Goal: Task Accomplishment & Management: Use online tool/utility

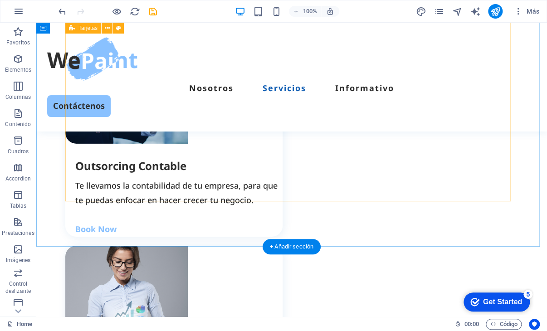
scroll to position [1133, 0]
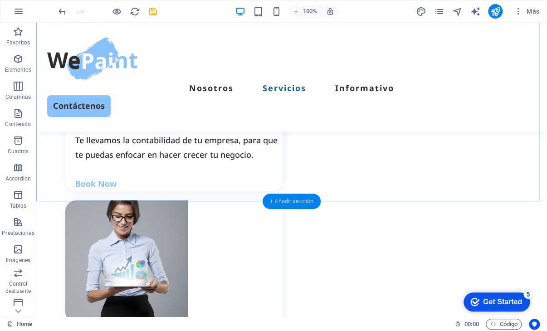
click at [290, 199] on div "+ Añadir sección" at bounding box center [292, 201] width 58 height 15
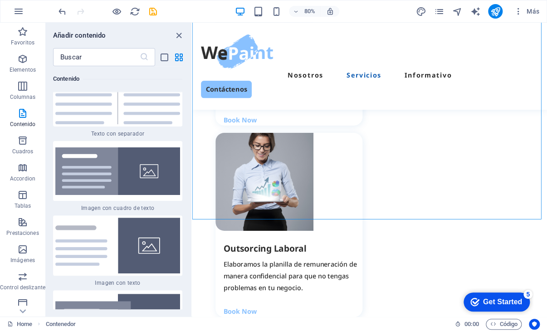
scroll to position [3299, 0]
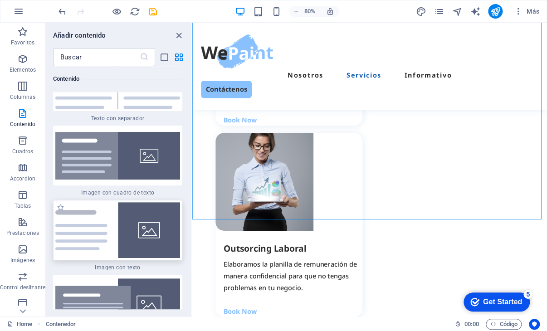
click at [97, 233] on img at bounding box center [117, 230] width 125 height 56
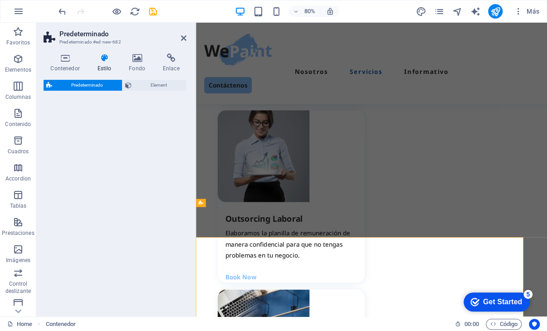
scroll to position [1184, 0]
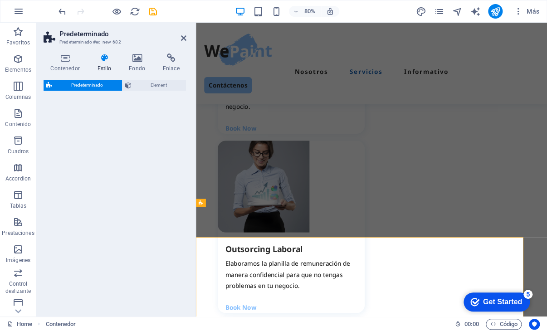
select select "rem"
select select "px"
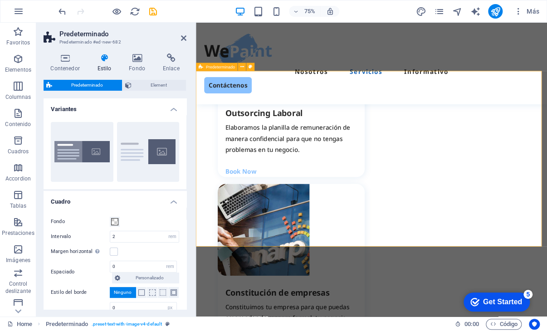
scroll to position [1320, 0]
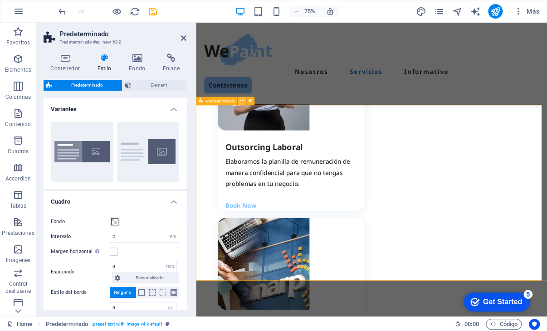
click at [243, 102] on icon at bounding box center [242, 100] width 4 height 7
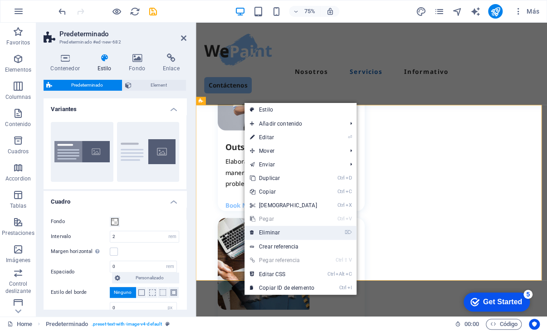
click at [293, 233] on link "⌦ Eliminar" at bounding box center [283, 233] width 78 height 14
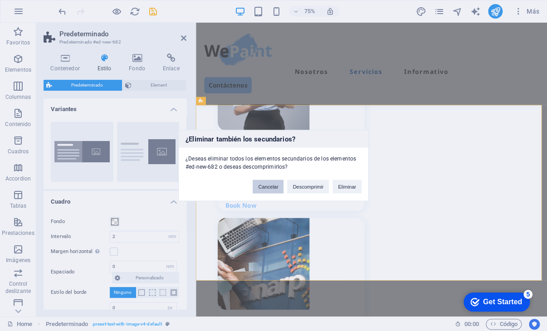
click at [272, 187] on button "Cancelar" at bounding box center [268, 187] width 31 height 14
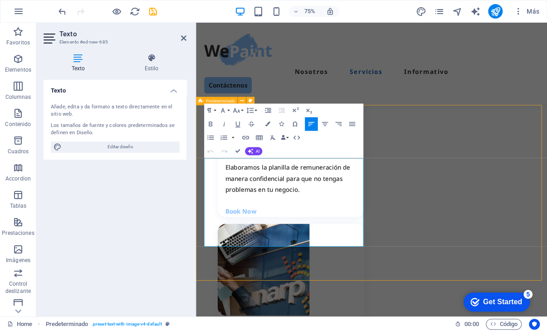
select select "rem"
select select "px"
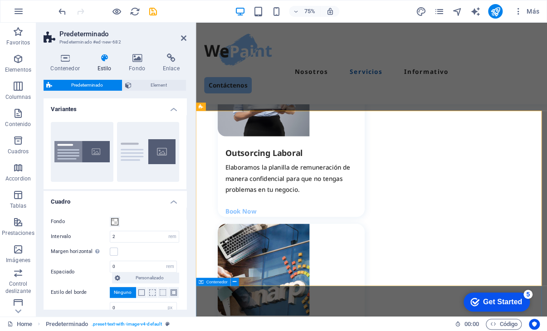
scroll to position [1357, 0]
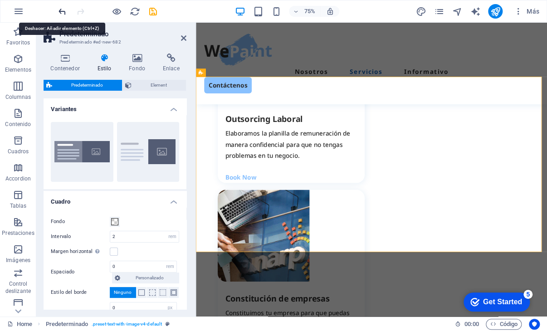
click at [62, 10] on icon "undo" at bounding box center [62, 11] width 10 height 10
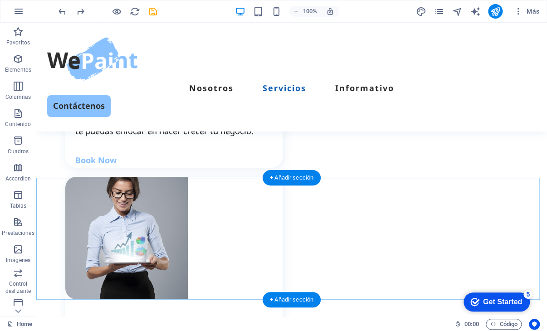
scroll to position [1248, 0]
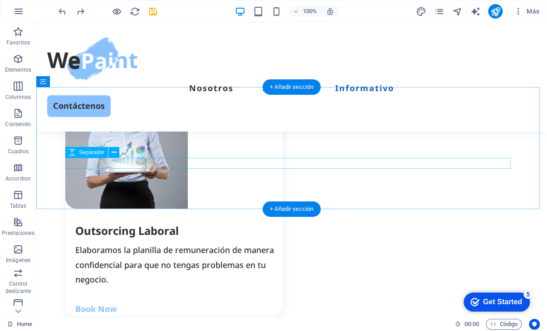
select select "px"
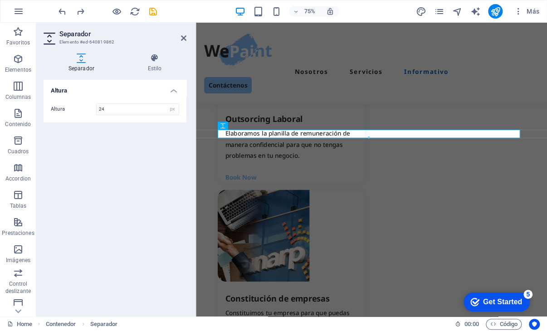
click at [178, 37] on h2 "Separador" at bounding box center [122, 34] width 127 height 8
click at [180, 40] on header "Separador Elemento #ed-640819862" at bounding box center [115, 35] width 143 height 24
click at [186, 35] on aside "Separador Elemento #ed-640819862 Separador Estilo Altura Altura 24 px rem vh vw…" at bounding box center [116, 170] width 160 height 294
click at [186, 37] on icon at bounding box center [183, 37] width 5 height 7
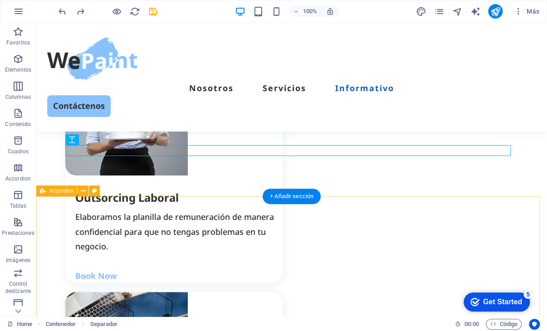
scroll to position [1338, 0]
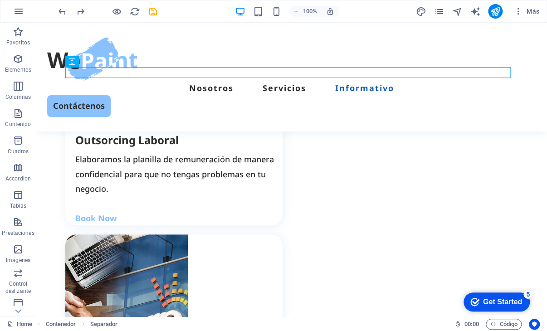
click at [393, 11] on div "100% Más" at bounding box center [300, 11] width 486 height 15
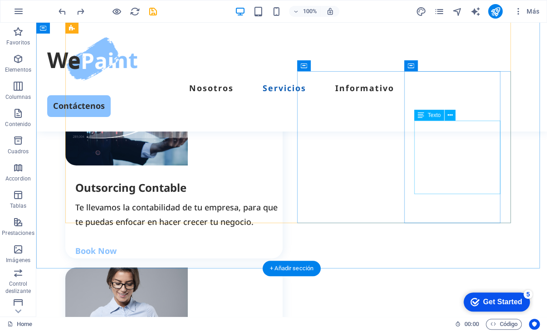
scroll to position [1157, 0]
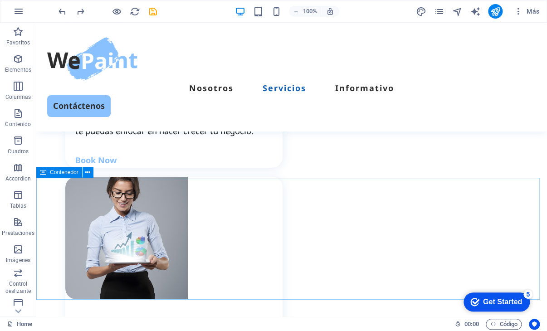
click at [51, 173] on span "Contenedor" at bounding box center [64, 172] width 29 height 5
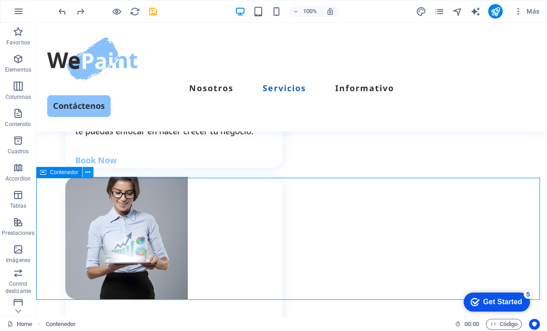
click at [0, 0] on icon at bounding box center [0, 0] width 0 height 0
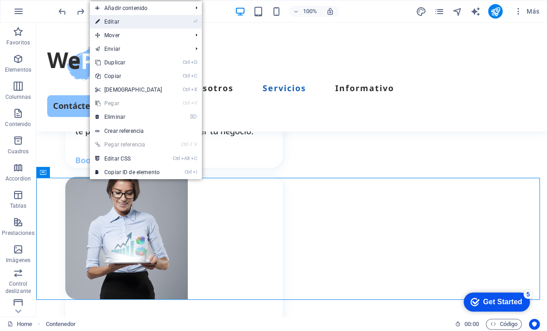
click at [140, 24] on link "⏎ Editar" at bounding box center [129, 22] width 78 height 14
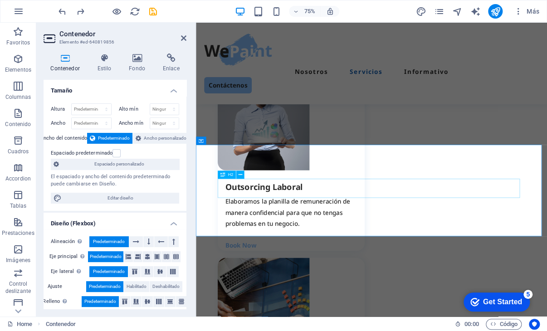
click at [173, 243] on icon at bounding box center [173, 241] width 3 height 11
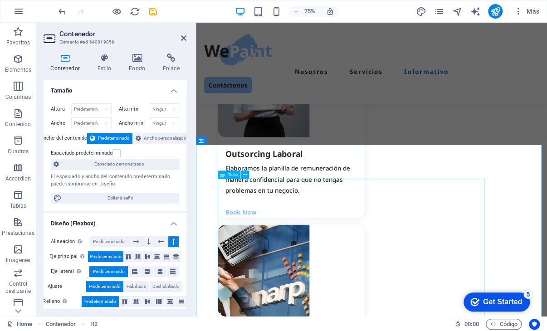
scroll to position [1403, 0]
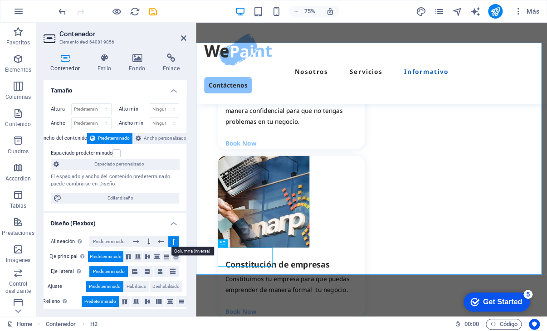
click at [172, 242] on icon at bounding box center [173, 241] width 3 height 11
click at [170, 242] on button at bounding box center [173, 241] width 10 height 11
click at [161, 240] on icon at bounding box center [161, 241] width 6 height 11
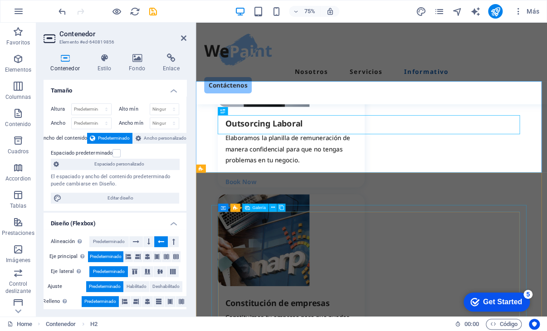
scroll to position [1312, 0]
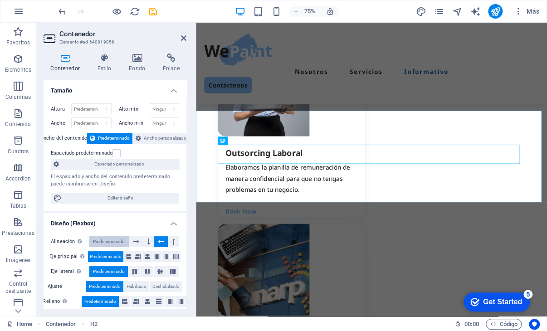
click at [114, 238] on span "Predeterminado" at bounding box center [109, 241] width 32 height 11
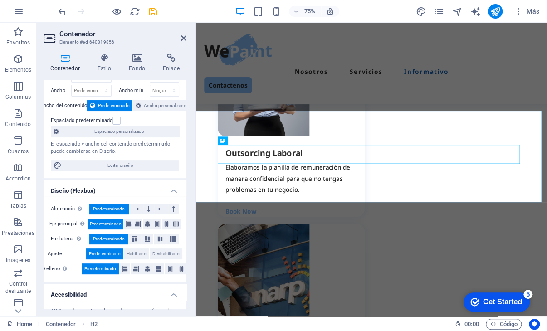
scroll to position [45, 0]
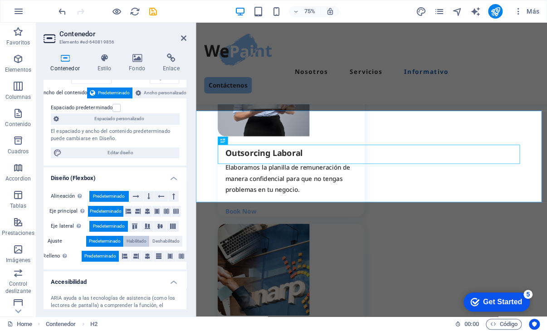
click at [137, 238] on span "Habilitado" at bounding box center [136, 241] width 20 height 11
click at [160, 236] on span "Deshabilitado" at bounding box center [165, 241] width 27 height 11
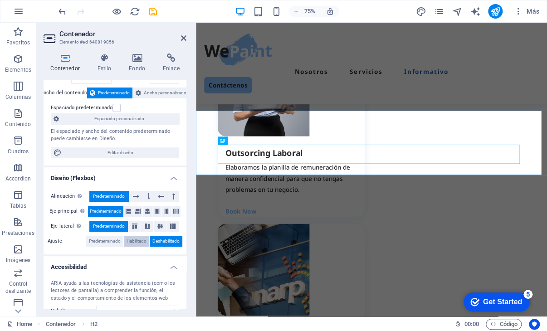
click at [136, 239] on span "Habilitado" at bounding box center [136, 241] width 20 height 11
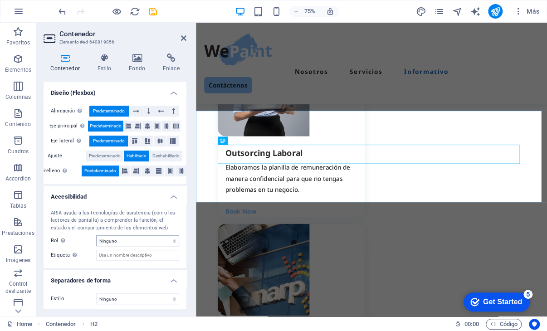
scroll to position [132, 0]
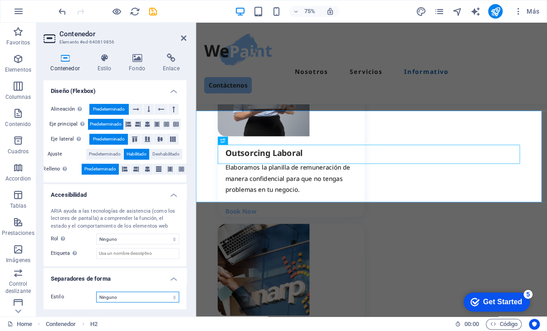
click at [133, 295] on select "Ninguno Triángulo Cuadrado Diagonal Polígono 1 Polígono 2 Zigzag Múltiples zigz…" at bounding box center [137, 297] width 83 height 11
click at [96, 292] on select "Ninguno Triángulo Cuadrado Diagonal Polígono 1 Polígono 2 Zigzag Múltiples zigz…" at bounding box center [137, 297] width 83 height 11
click at [125, 297] on select "Ninguno Triángulo Cuadrado Diagonal Polígono 1 Polígono 2 Zigzag Múltiples zigz…" at bounding box center [137, 297] width 83 height 11
click at [96, 292] on select "Ninguno Triángulo Cuadrado Diagonal Polígono 1 Polígono 2 Zigzag Múltiples zigz…" at bounding box center [137, 297] width 83 height 11
click at [127, 296] on select "Ninguno Triángulo Cuadrado Diagonal Polígono 1 Polígono 2 Zigzag Múltiples zigz…" at bounding box center [137, 297] width 83 height 11
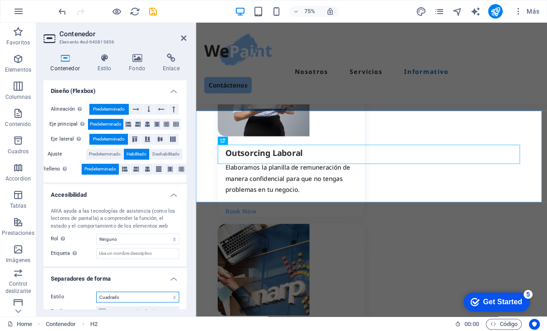
select select "none"
click at [96, 292] on select "Ninguno Triángulo Cuadrado Diagonal Polígono 1 Polígono 2 Zigzag Múltiples zigz…" at bounding box center [137, 297] width 83 height 11
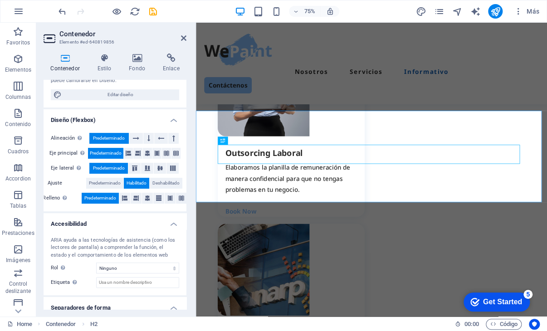
scroll to position [87, 0]
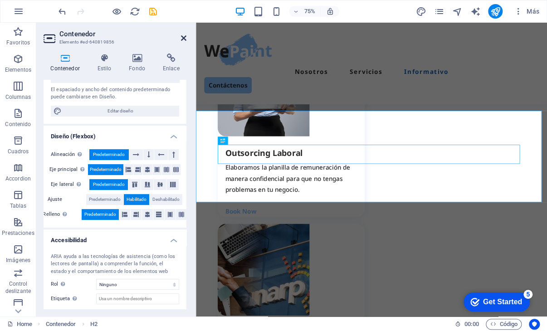
click at [181, 37] on icon at bounding box center [183, 37] width 5 height 7
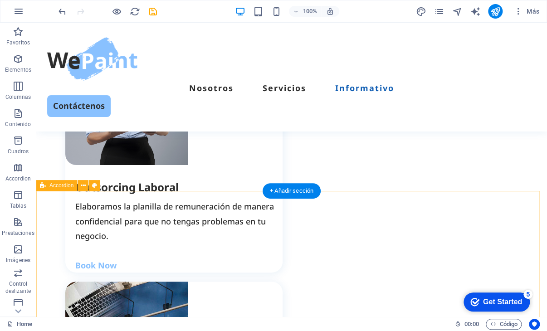
scroll to position [1293, 0]
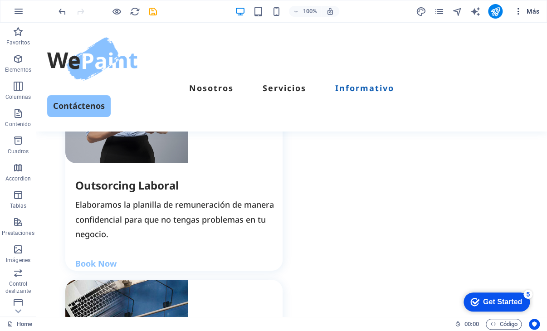
click at [520, 12] on icon "button" at bounding box center [517, 11] width 9 height 9
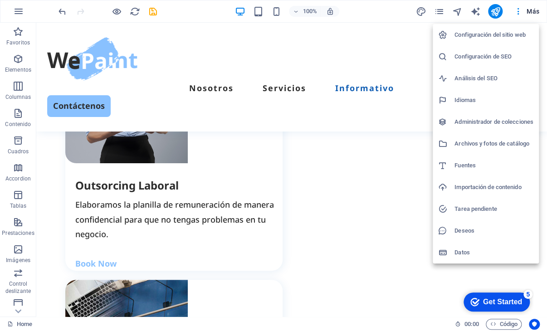
click at [364, 2] on div at bounding box center [273, 165] width 547 height 331
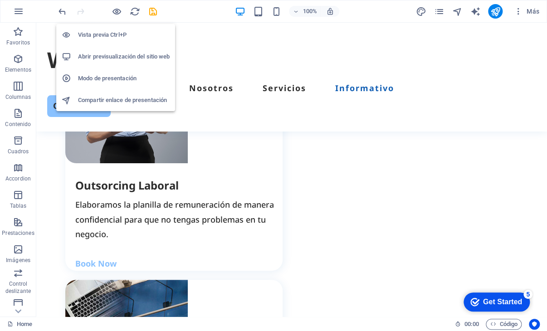
click at [105, 33] on h6 "Vista previa Ctrl+P" at bounding box center [124, 34] width 92 height 11
click at [112, 32] on h6 "Vista previa Ctrl+P" at bounding box center [124, 34] width 92 height 11
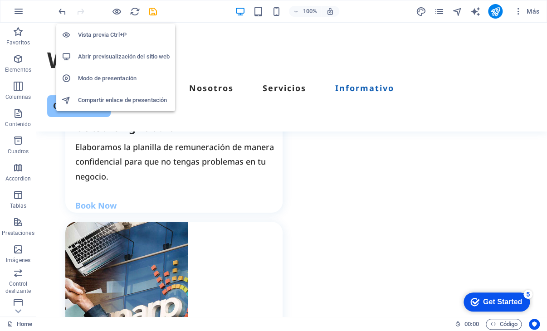
scroll to position [1249, 0]
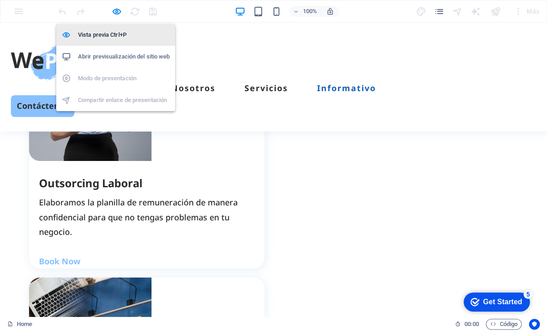
click at [112, 32] on h6 "Vista previa Ctrl+P" at bounding box center [124, 34] width 92 height 11
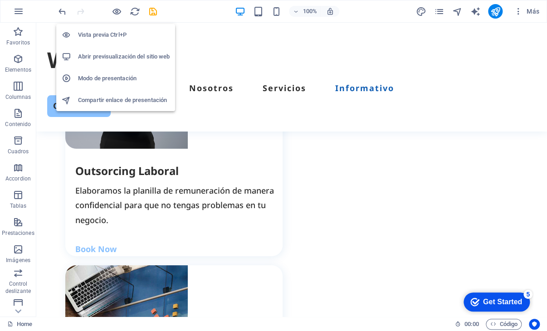
scroll to position [1293, 0]
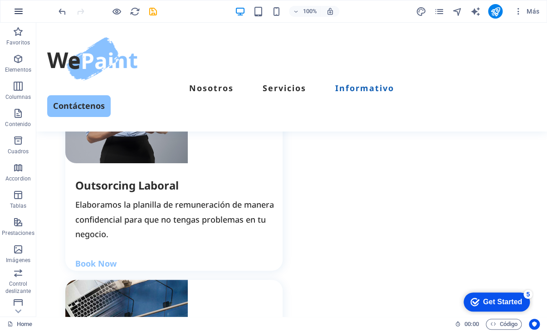
click at [22, 9] on icon "button" at bounding box center [18, 11] width 11 height 11
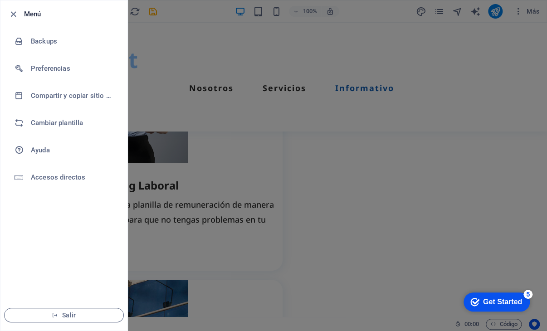
click at [7, 15] on li "Menú" at bounding box center [63, 13] width 127 height 27
click at [11, 15] on icon "button" at bounding box center [13, 14] width 10 height 10
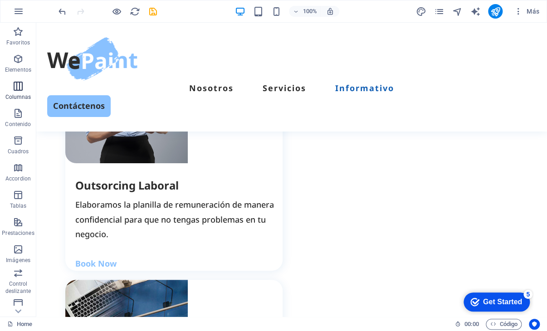
click at [18, 87] on icon "button" at bounding box center [18, 86] width 11 height 11
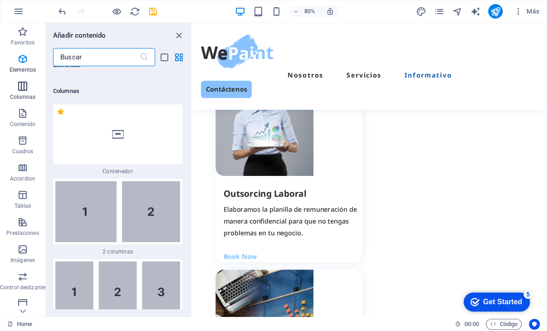
scroll to position [523, 0]
